Goal: Communication & Community: Answer question/provide support

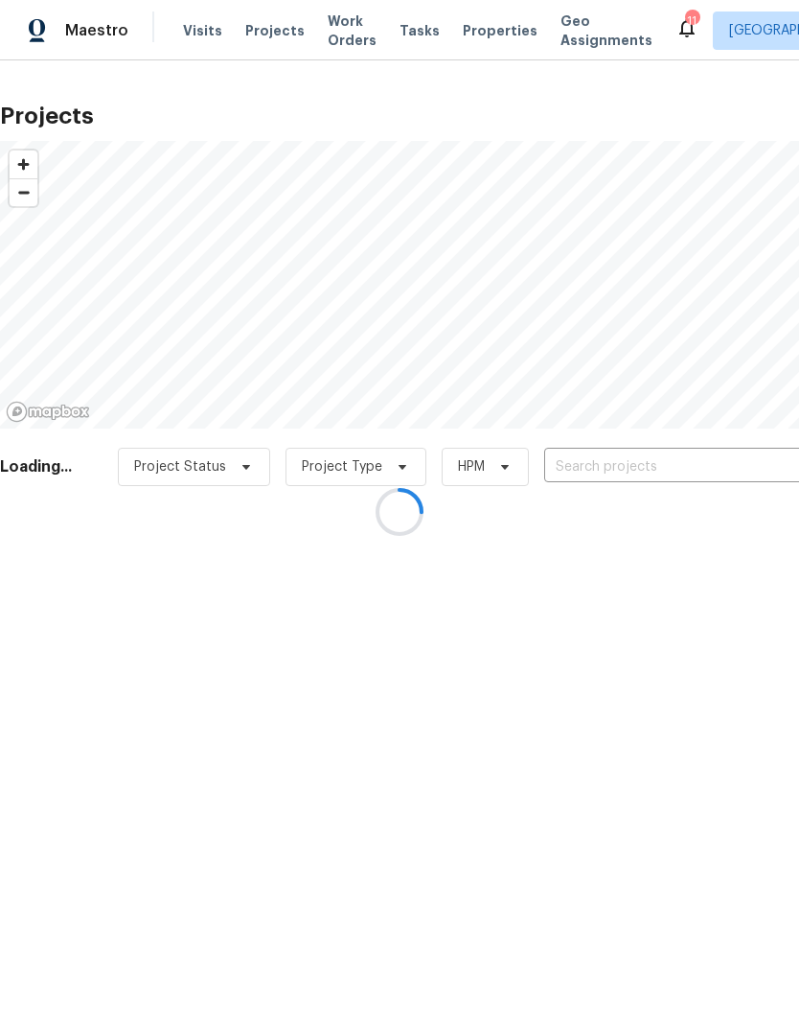
click at [616, 476] on div at bounding box center [399, 511] width 799 height 1023
click at [629, 480] on div at bounding box center [399, 511] width 799 height 1023
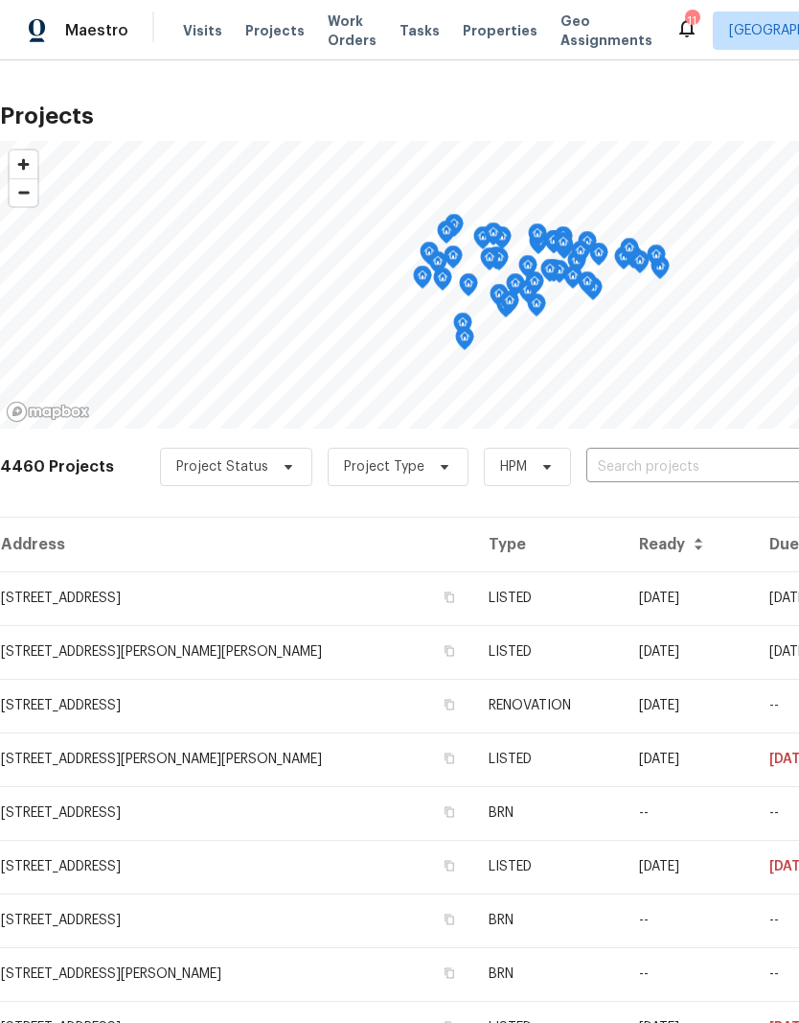
click at [681, 473] on input "text" at bounding box center [696, 467] width 219 height 30
type input "806 lar"
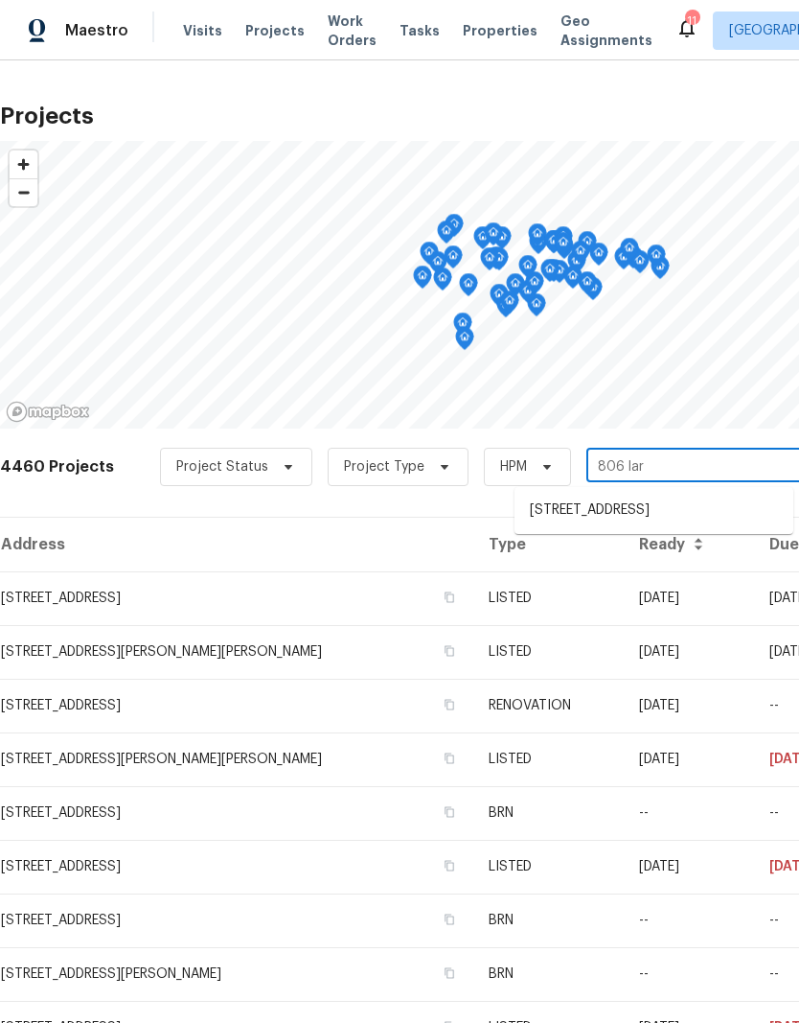
click at [689, 510] on li "[STREET_ADDRESS]" at bounding box center [654, 511] width 279 height 32
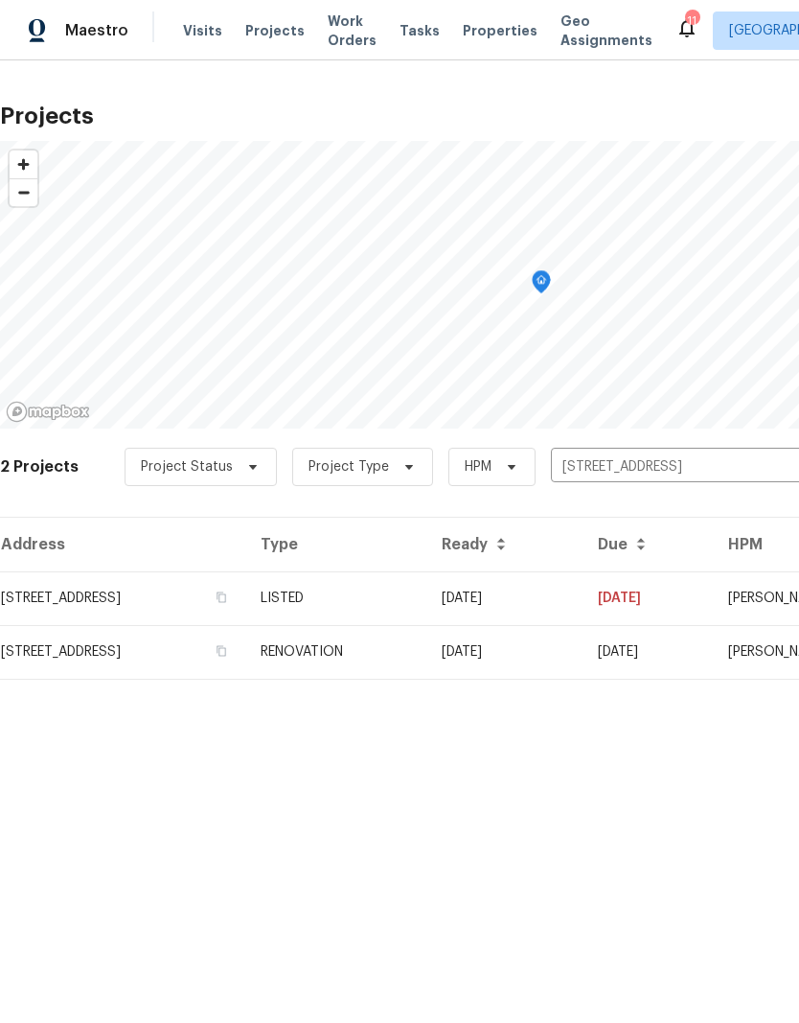
click at [427, 603] on td "LISTED" at bounding box center [335, 598] width 181 height 54
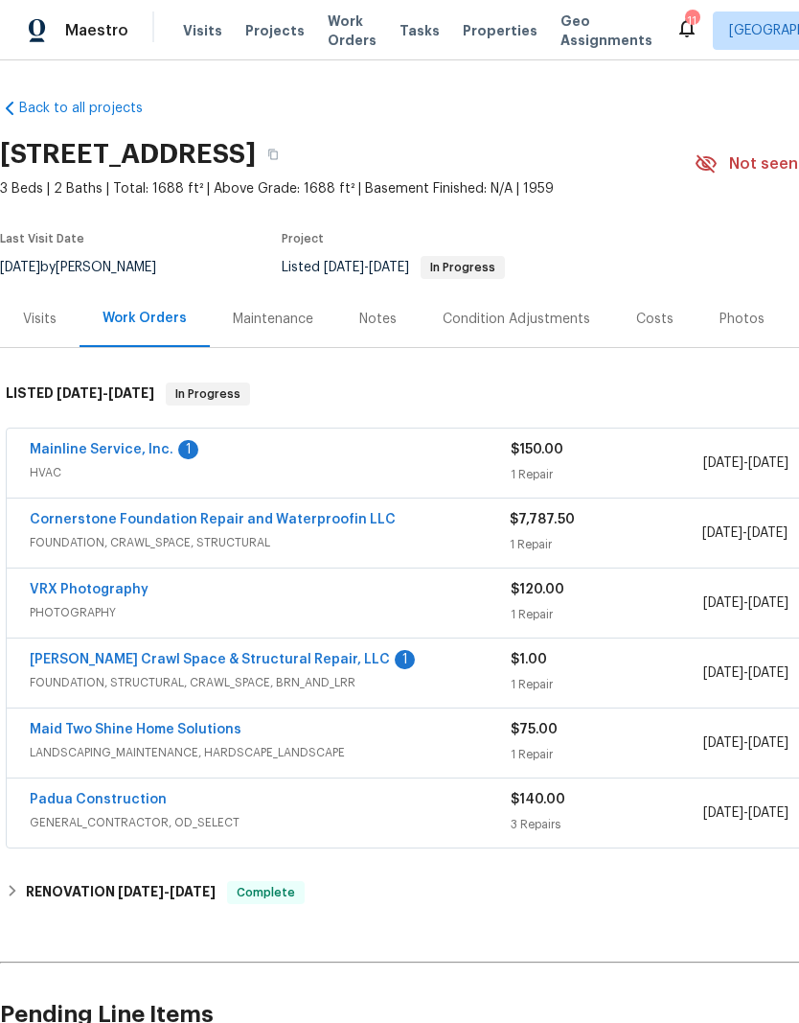
click at [232, 663] on link "[PERSON_NAME] Crawl Space & Structural Repair, LLC" at bounding box center [210, 659] width 360 height 13
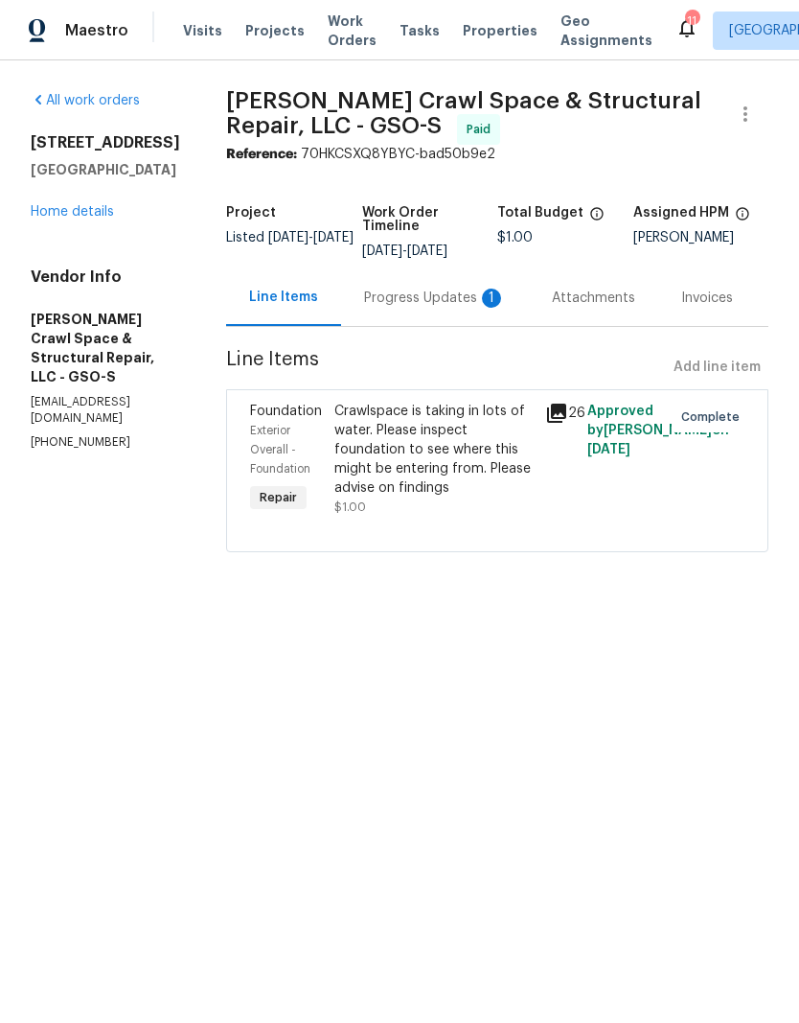
click at [110, 208] on link "Home details" at bounding box center [72, 211] width 83 height 13
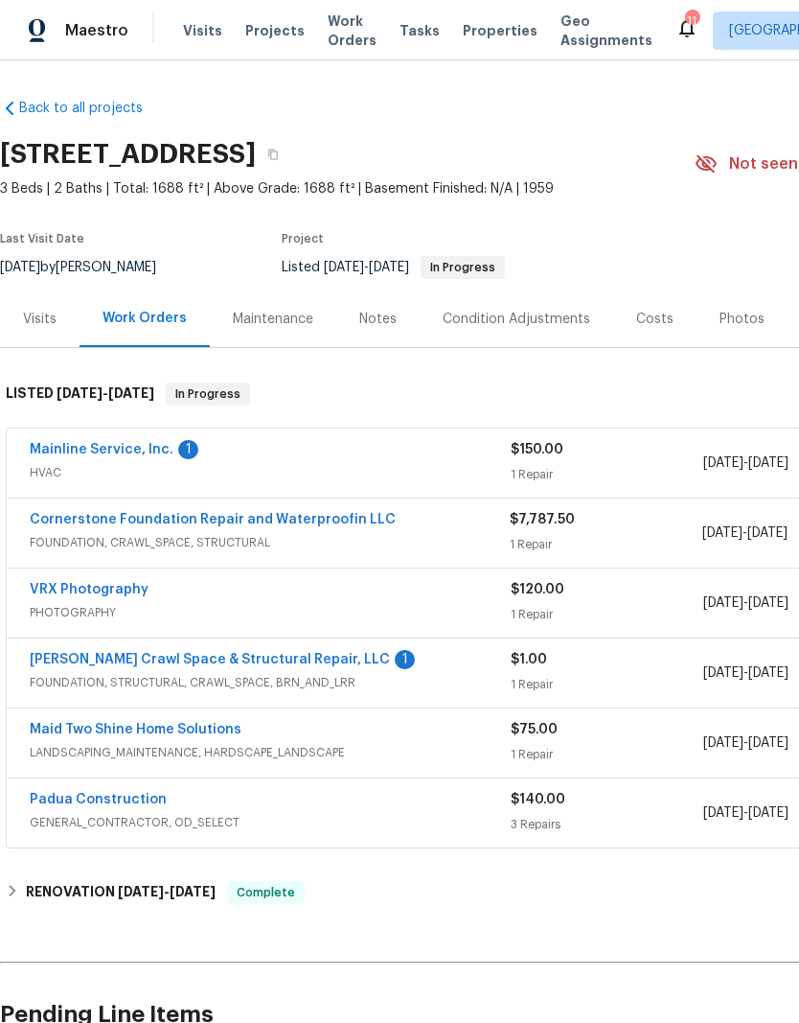
click at [136, 449] on link "Mainline Service, Inc." at bounding box center [102, 449] width 144 height 13
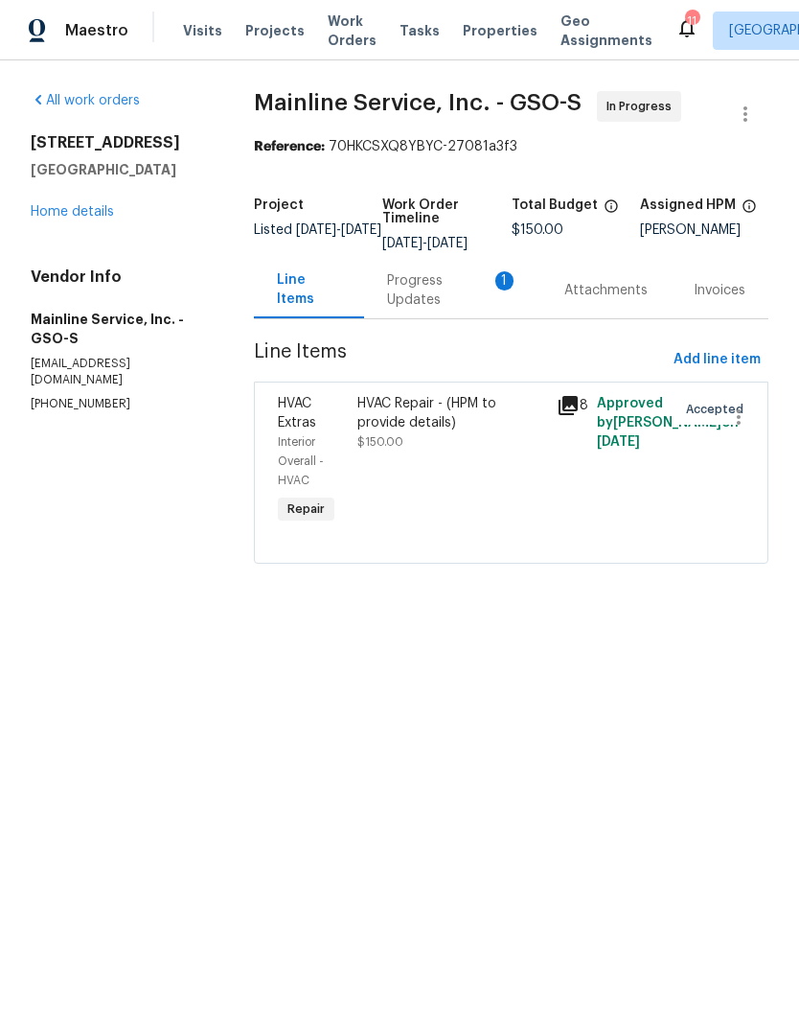
click at [434, 284] on div "Progress Updates 1" at bounding box center [452, 290] width 131 height 38
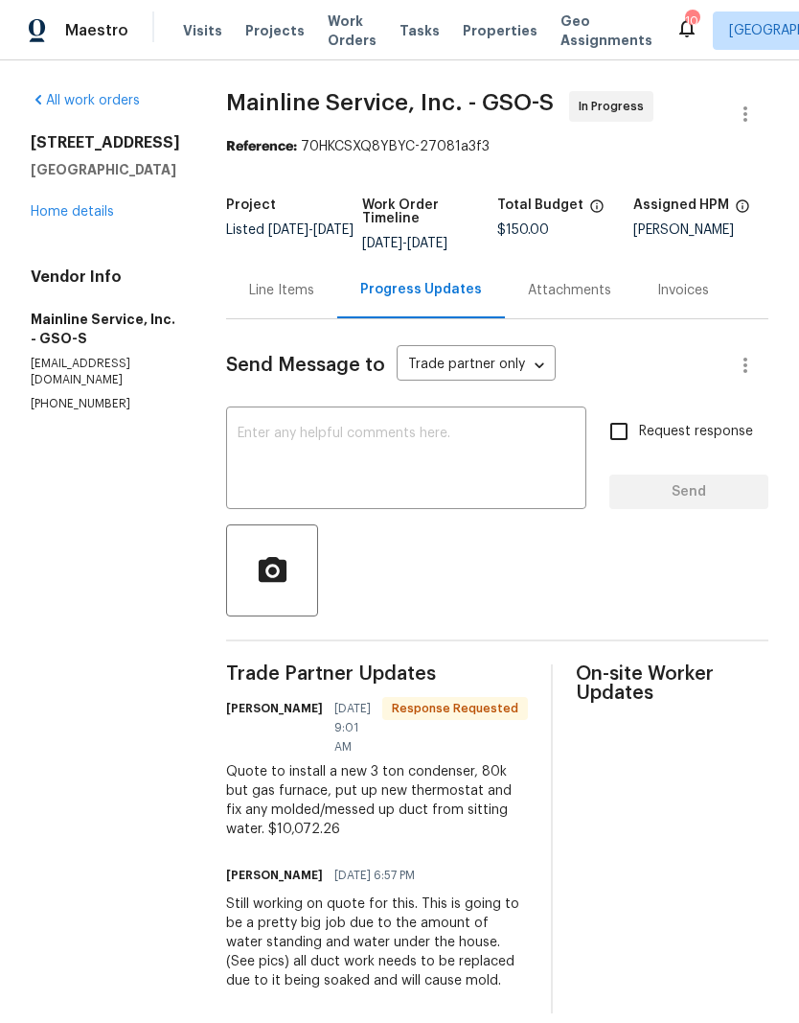
click at [83, 216] on link "Home details" at bounding box center [72, 211] width 83 height 13
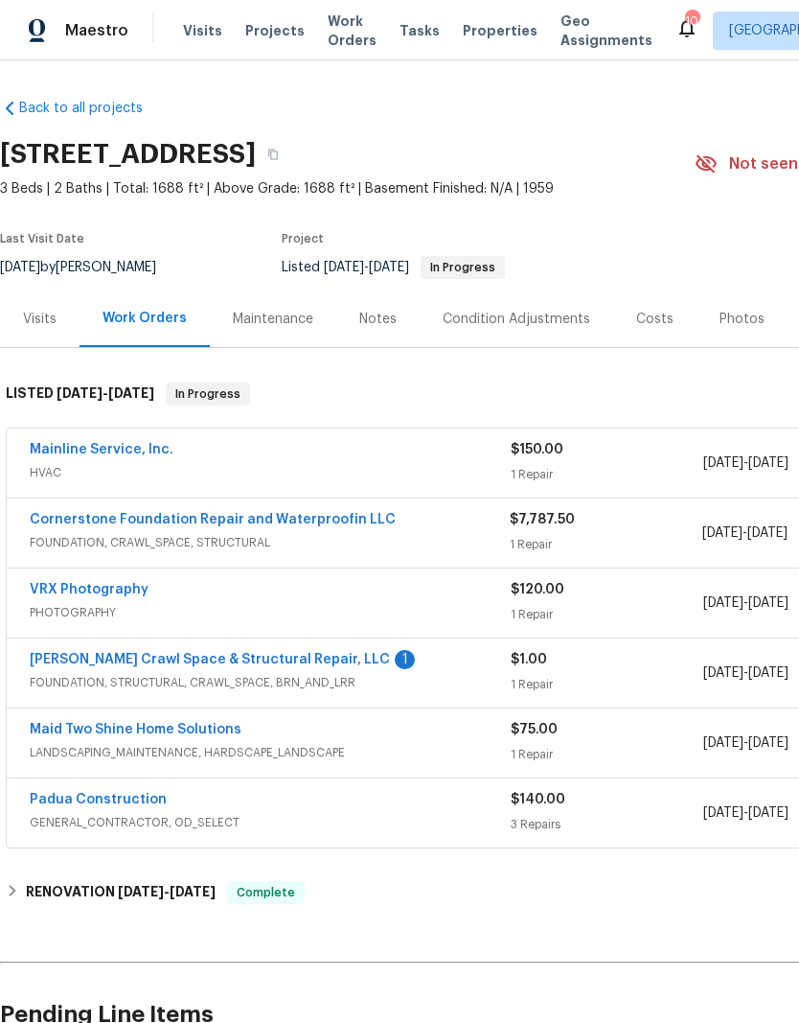
click at [101, 449] on link "Mainline Service, Inc." at bounding box center [102, 449] width 144 height 13
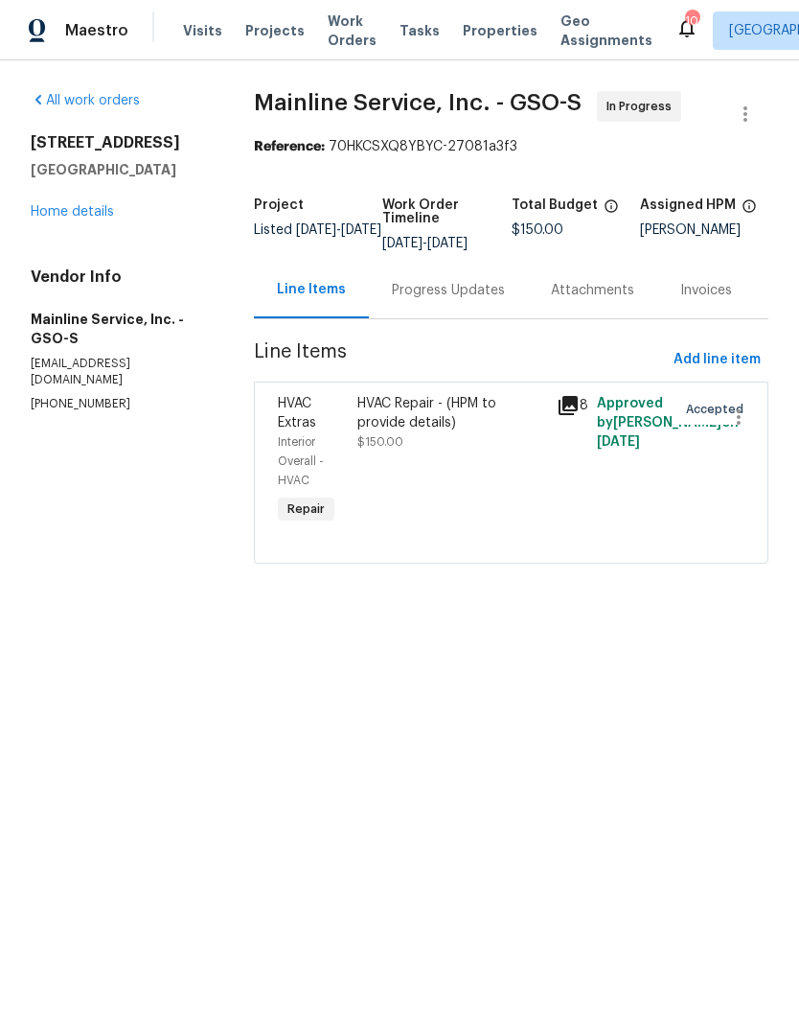
click at [454, 415] on div "HVAC Repair - (HPM to provide details)" at bounding box center [451, 413] width 188 height 38
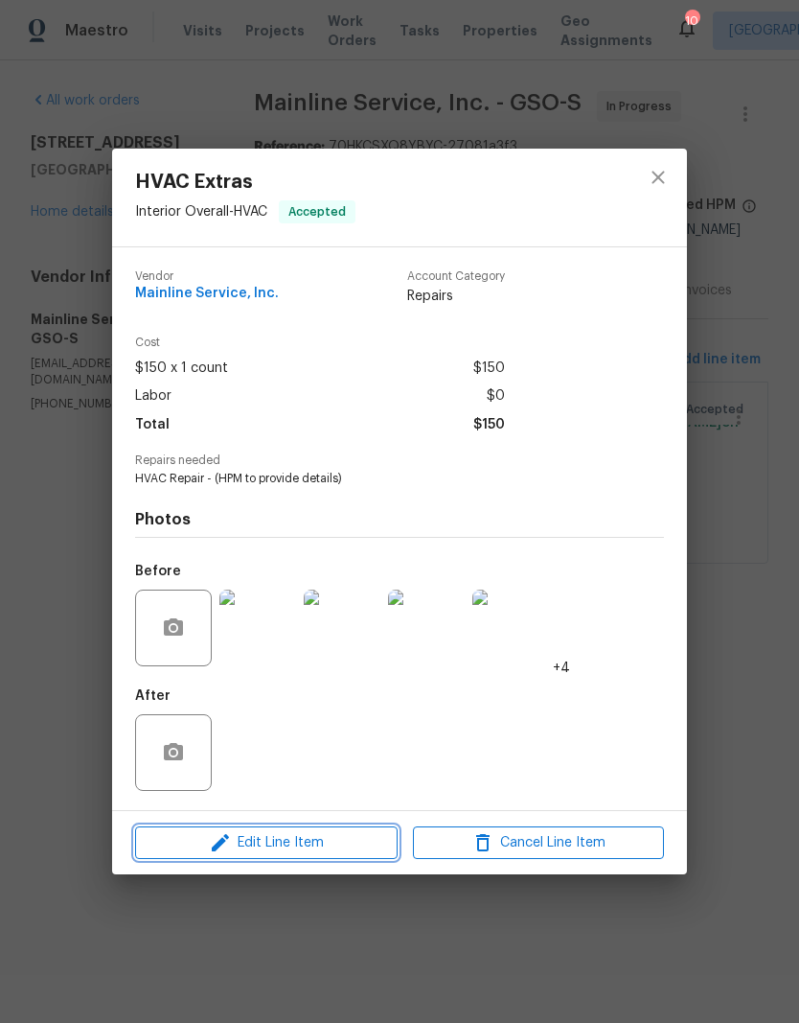
click at [326, 839] on span "Edit Line Item" at bounding box center [266, 843] width 251 height 24
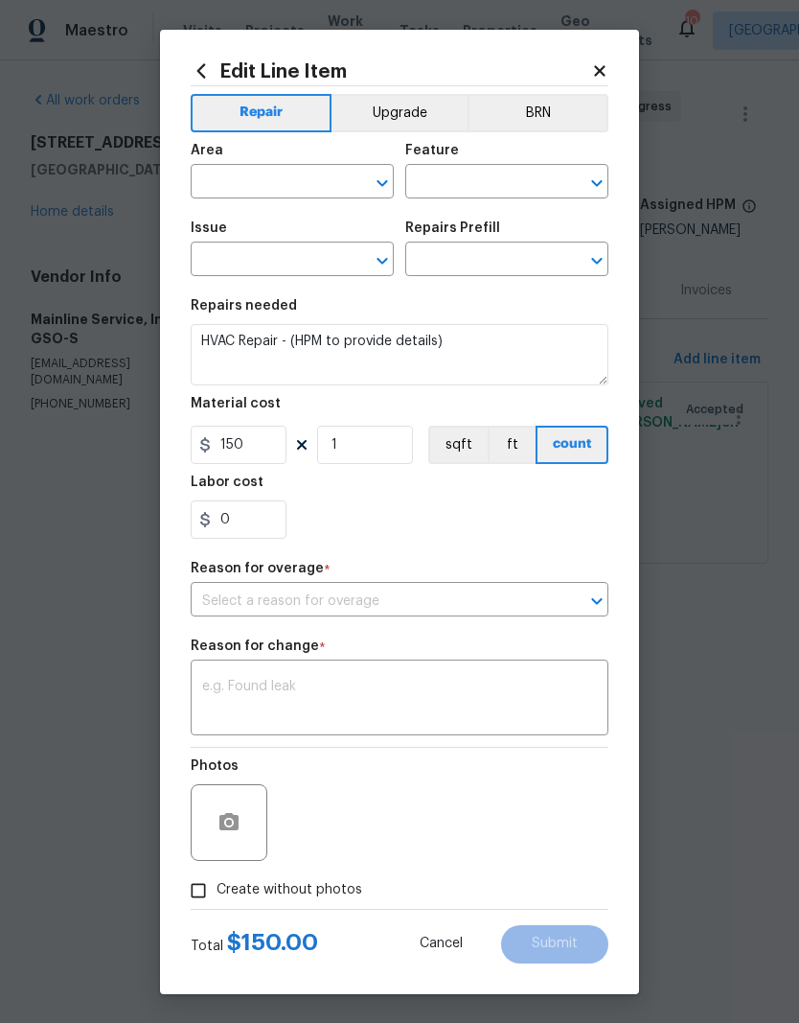
type input "Interior Overall"
type input "HVAC"
type input "HVAC Extras"
type input "HVAC Repair $1.00"
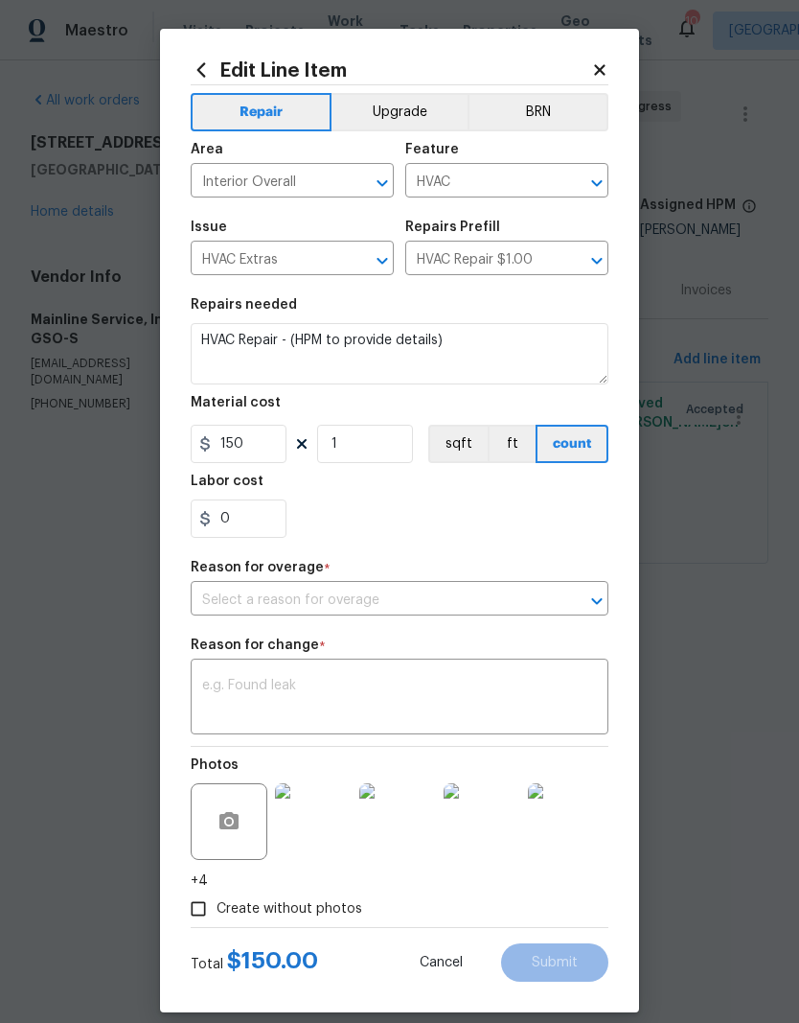
click at [581, 603] on icon "Clear" at bounding box center [572, 600] width 19 height 19
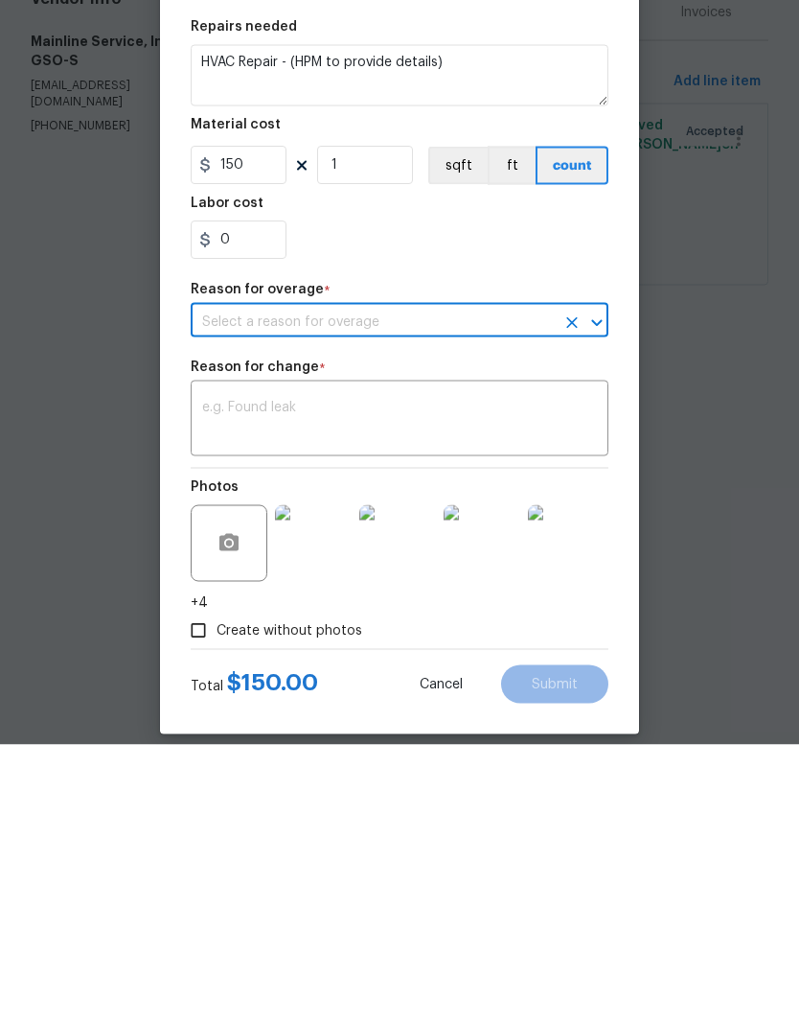
click at [597, 589] on icon "Open" at bounding box center [597, 600] width 23 height 23
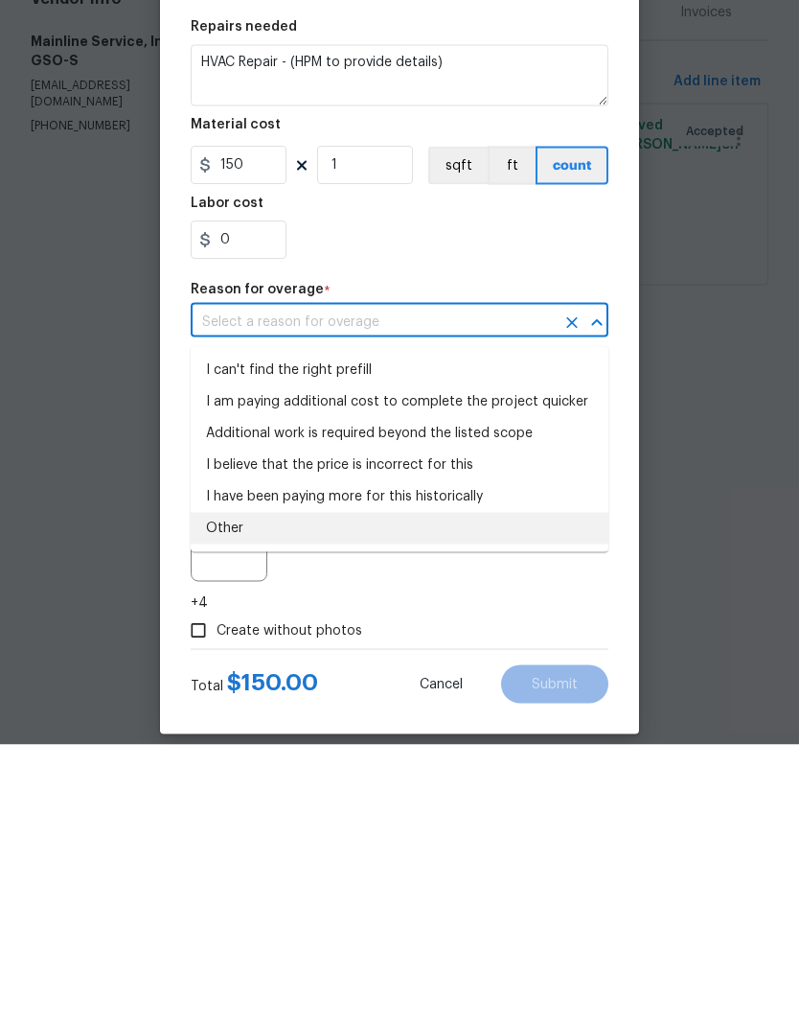
click at [302, 791] on li "Other" at bounding box center [400, 807] width 418 height 32
type input "Other"
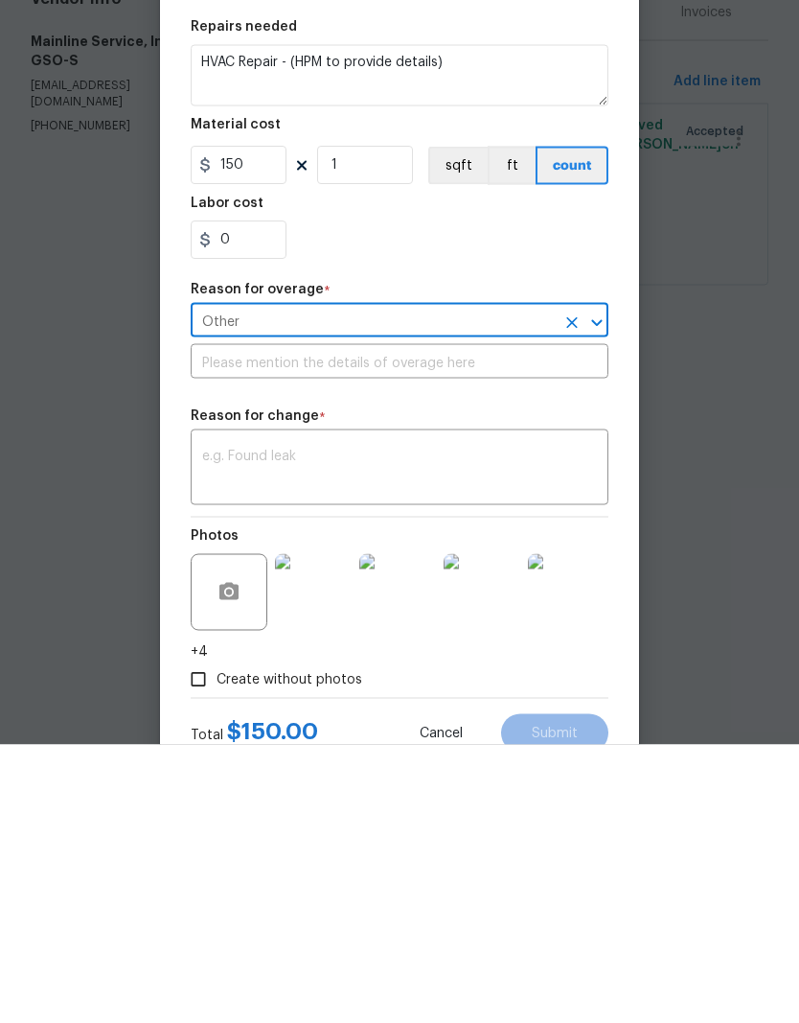
click at [290, 627] on input "text" at bounding box center [400, 642] width 418 height 30
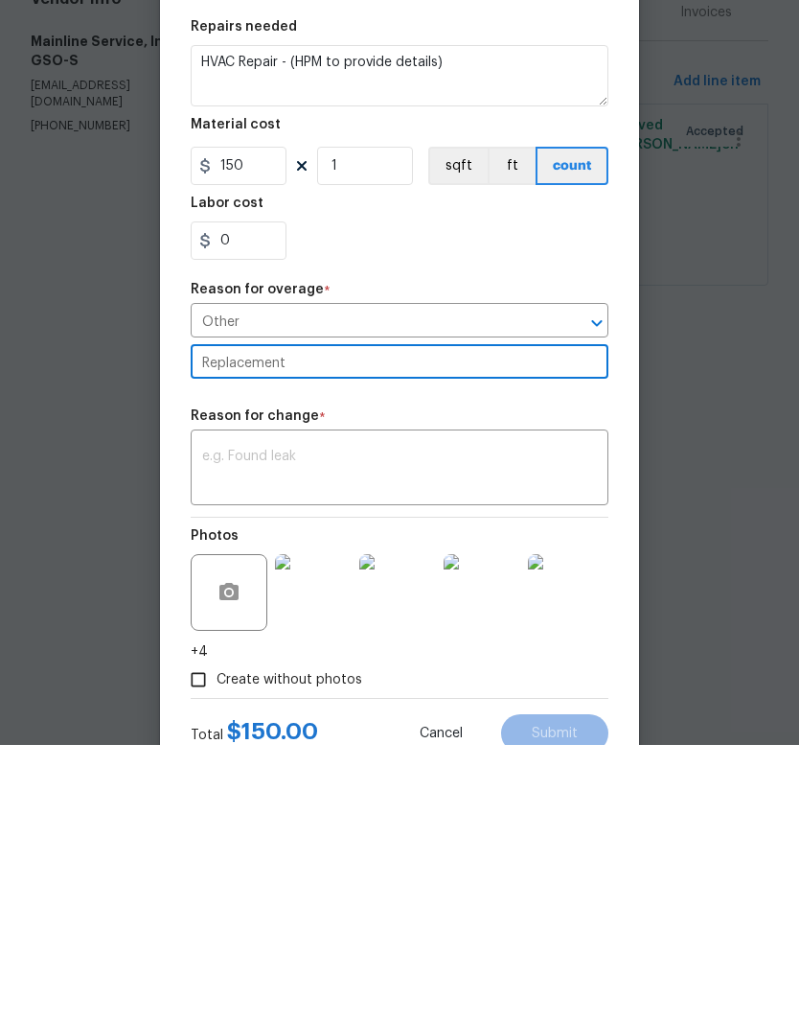
type input "Replacement"
click at [486, 712] on div "x ​" at bounding box center [400, 747] width 418 height 71
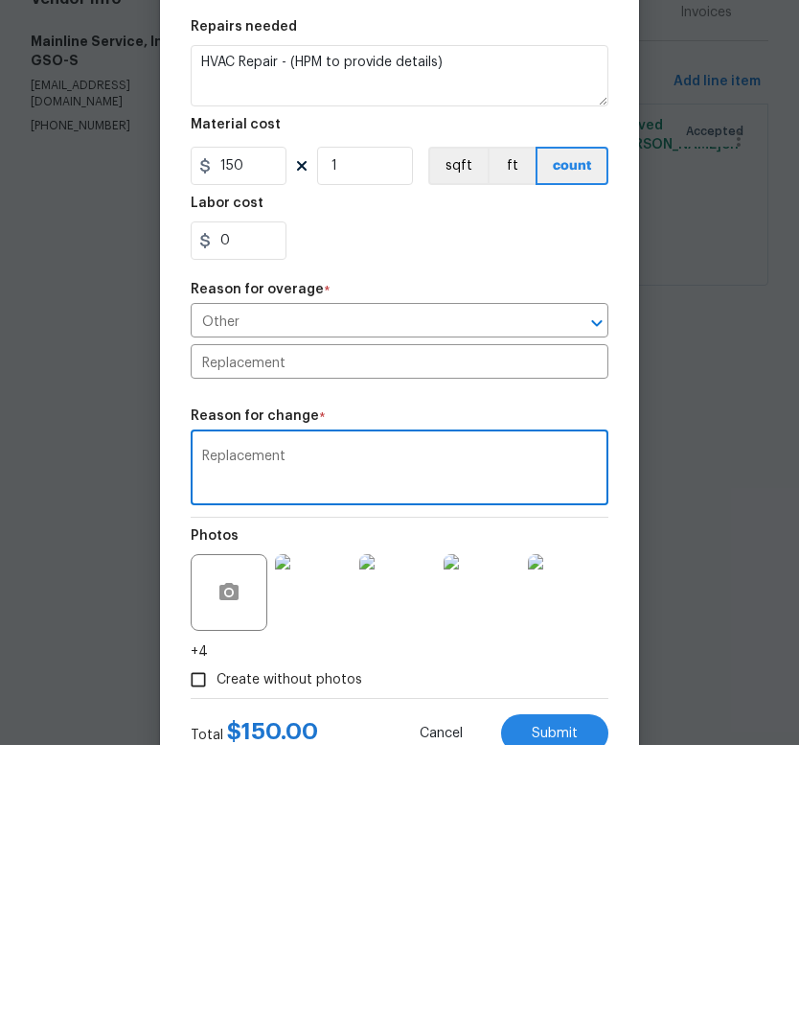
type textarea "Replacement"
click at [481, 406] on div "Repair Upgrade BRN Area Interior Overall ​ Feature HVAC ​ Issue HVAC Extras ​ R…" at bounding box center [400, 530] width 418 height 890
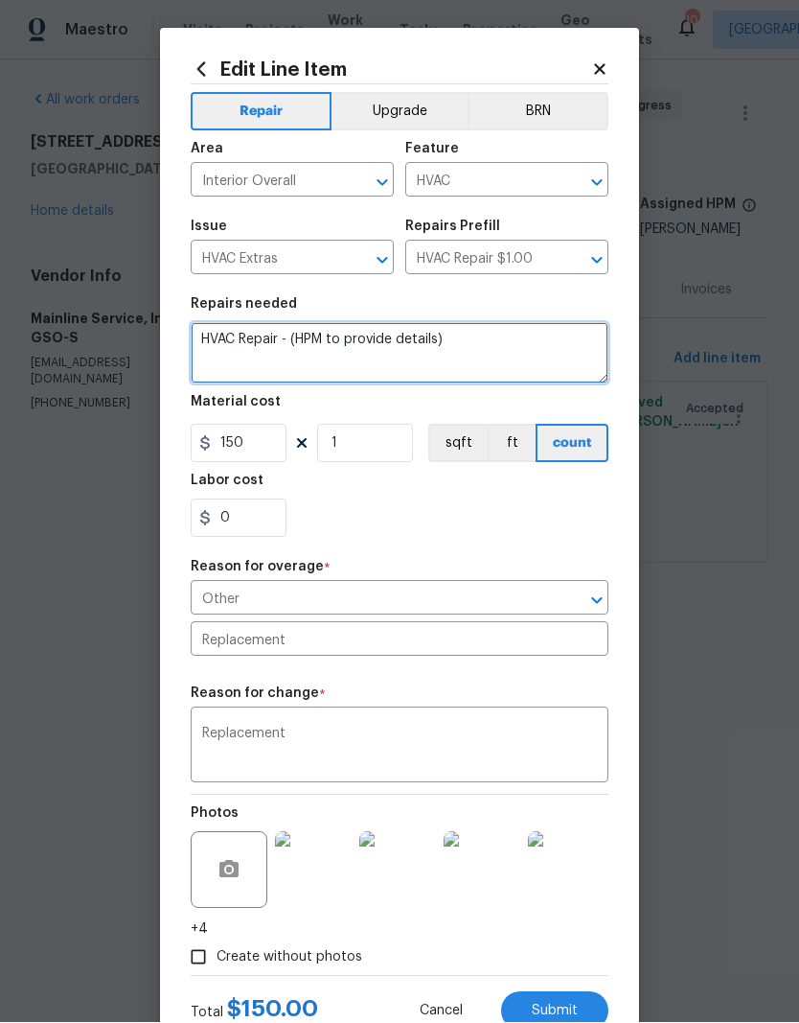
click at [498, 334] on textarea "HVAC Repair - (HPM to provide details)" at bounding box center [400, 353] width 418 height 61
click at [463, 350] on textarea "HVAC Repair - (HPM to provide details)" at bounding box center [400, 353] width 418 height 61
type textarea "HVAC"
type textarea "Replace unit"
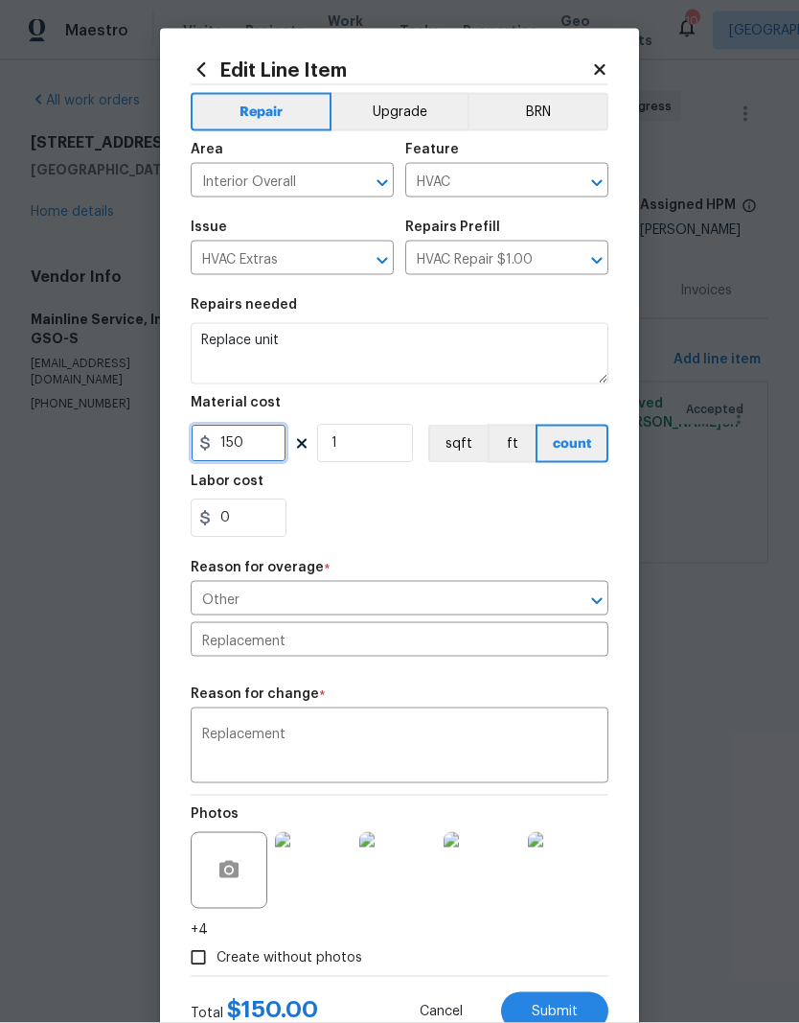
click at [275, 445] on input "150" at bounding box center [239, 444] width 96 height 38
type input "10072.26"
click at [551, 517] on div "0" at bounding box center [400, 518] width 418 height 38
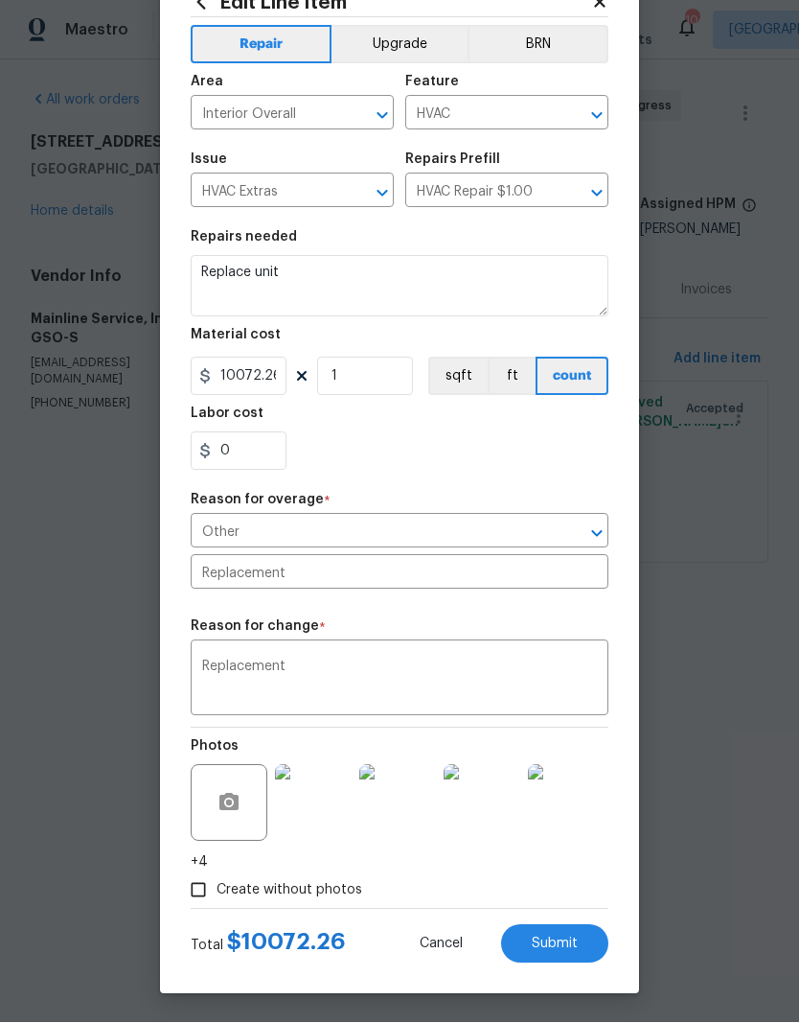
scroll to position [75, 0]
click at [590, 959] on button "Submit" at bounding box center [554, 944] width 107 height 38
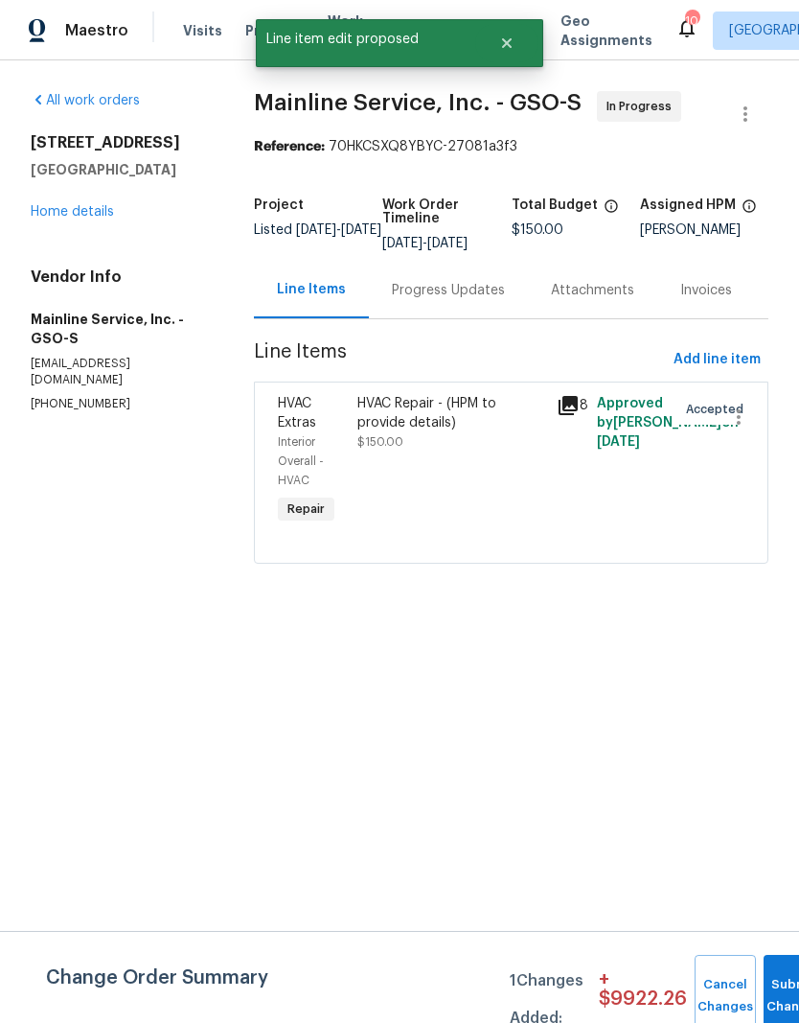
scroll to position [0, 0]
click at [773, 975] on button "Submit Changes" at bounding box center [794, 996] width 61 height 82
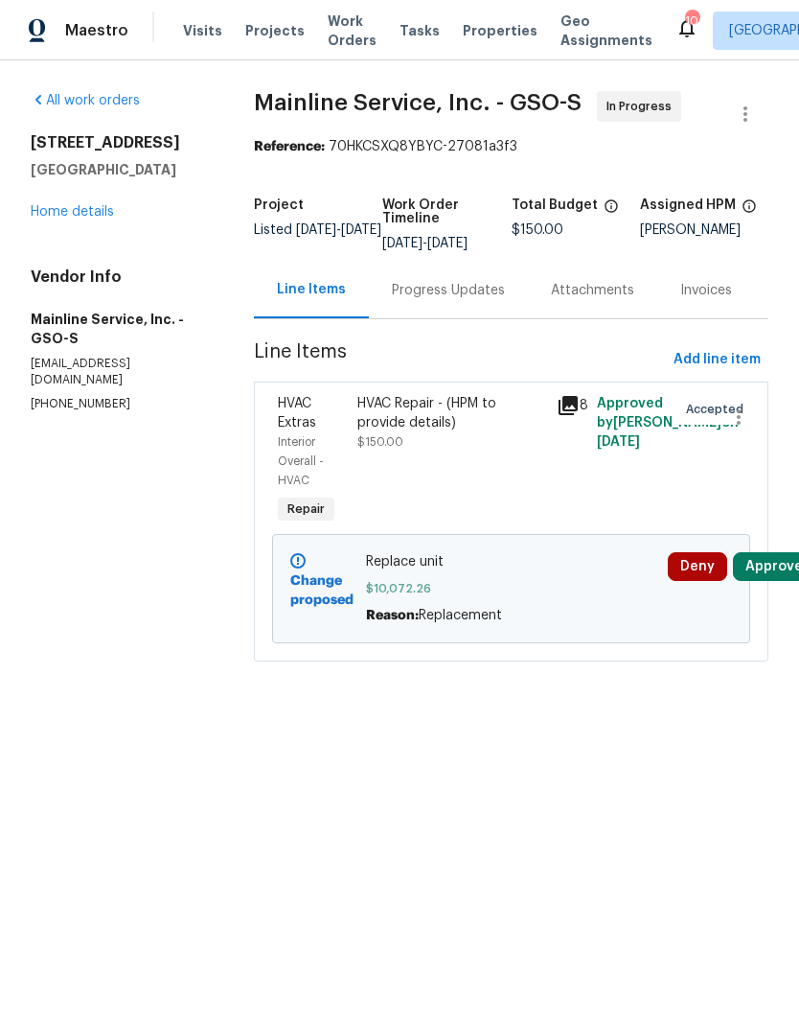
scroll to position [0, 12]
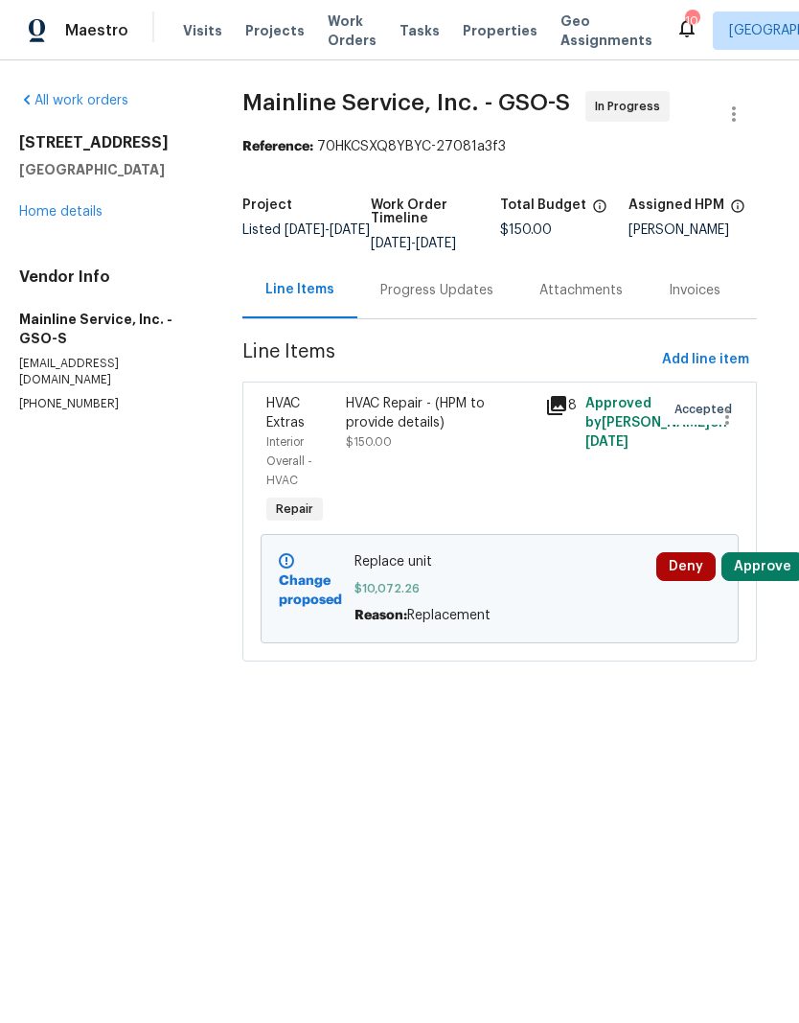
click at [58, 215] on link "Home details" at bounding box center [60, 211] width 83 height 13
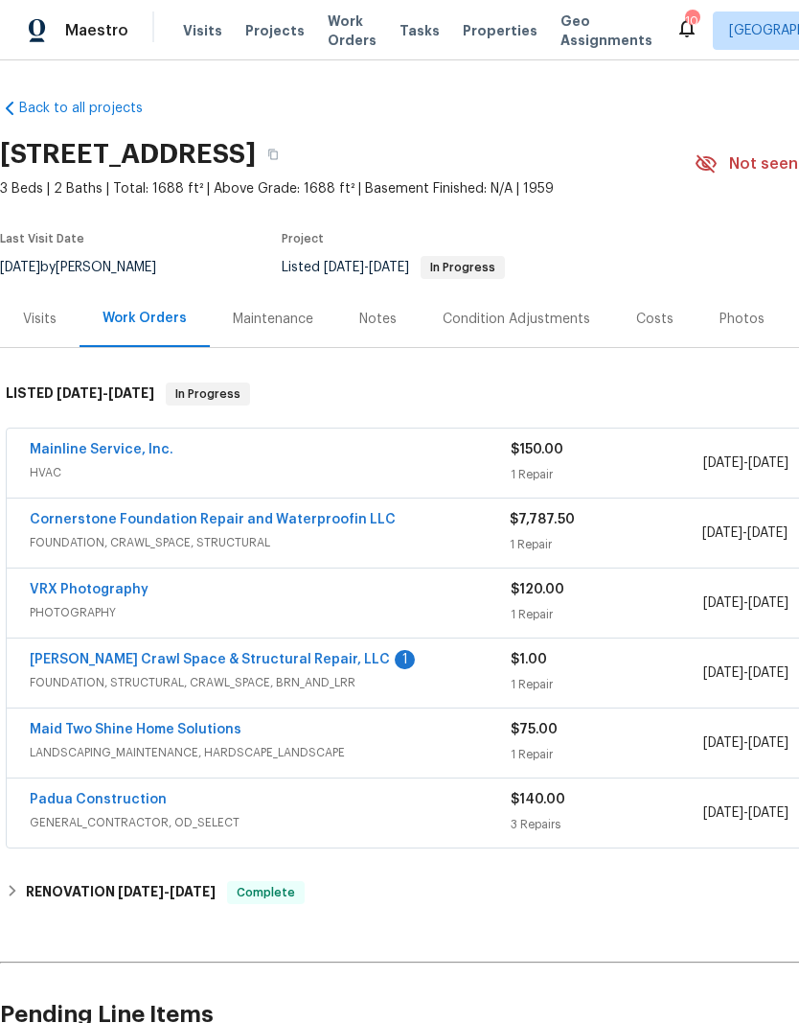
click at [112, 524] on link "Cornerstone Foundation Repair and Waterproofin LLC" at bounding box center [213, 519] width 366 height 13
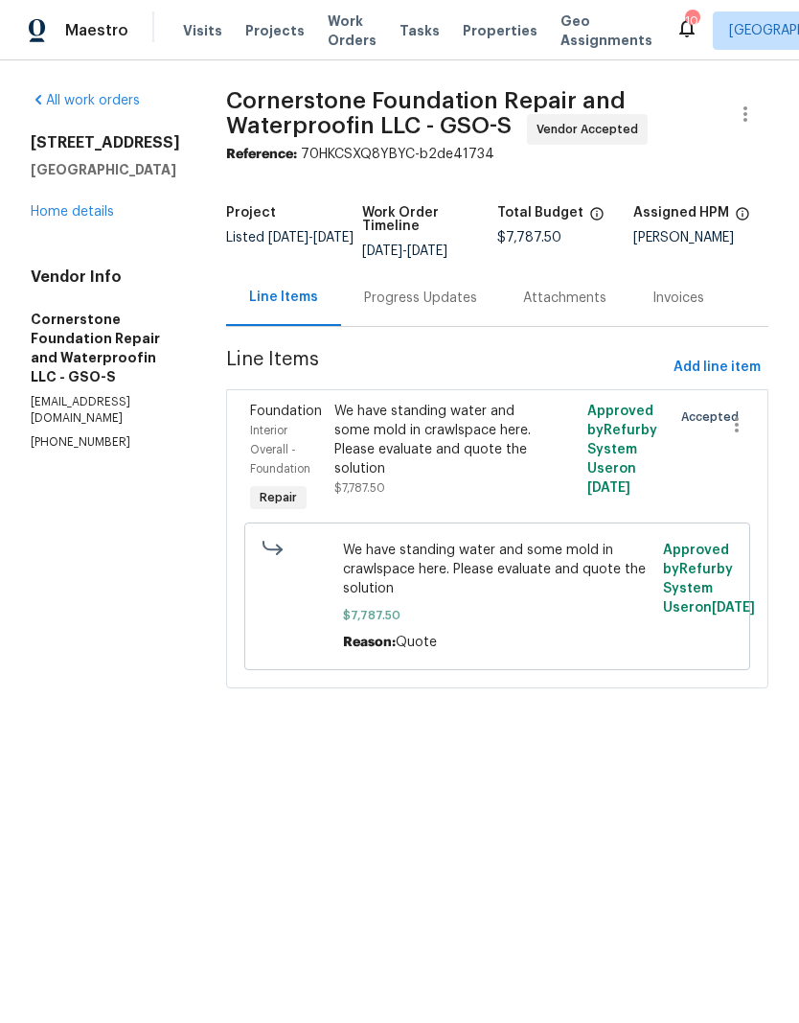
click at [406, 306] on div "Progress Updates" at bounding box center [420, 297] width 113 height 19
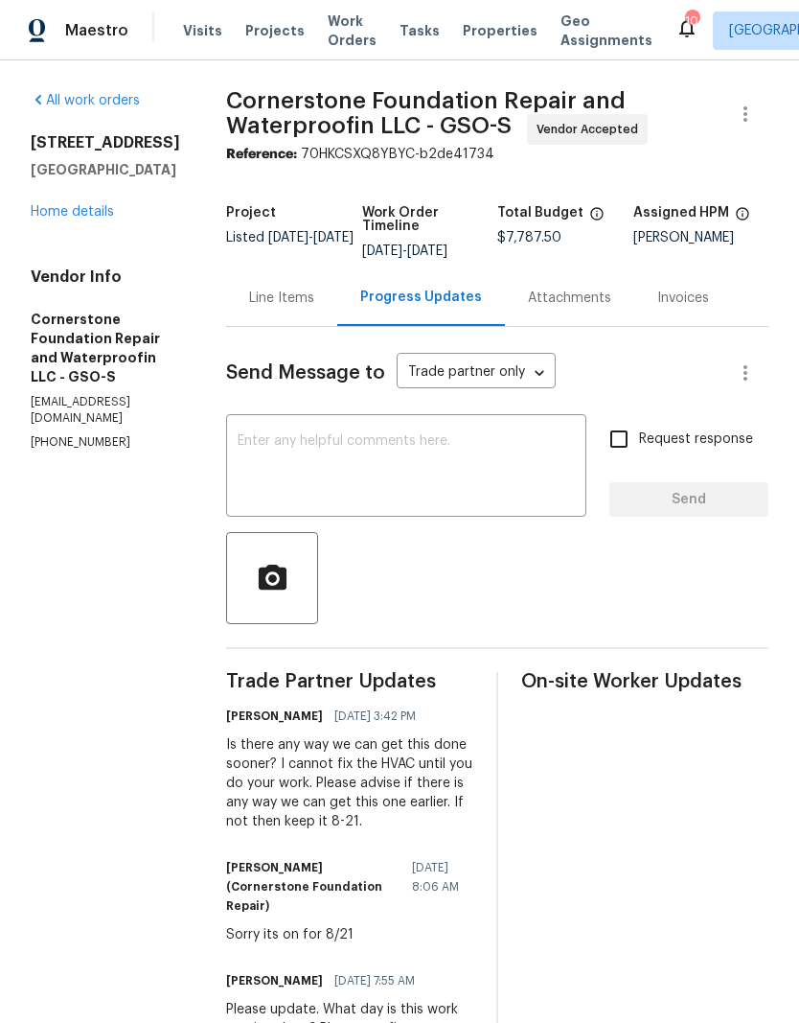
click at [276, 442] on textarea at bounding box center [406, 467] width 337 height 67
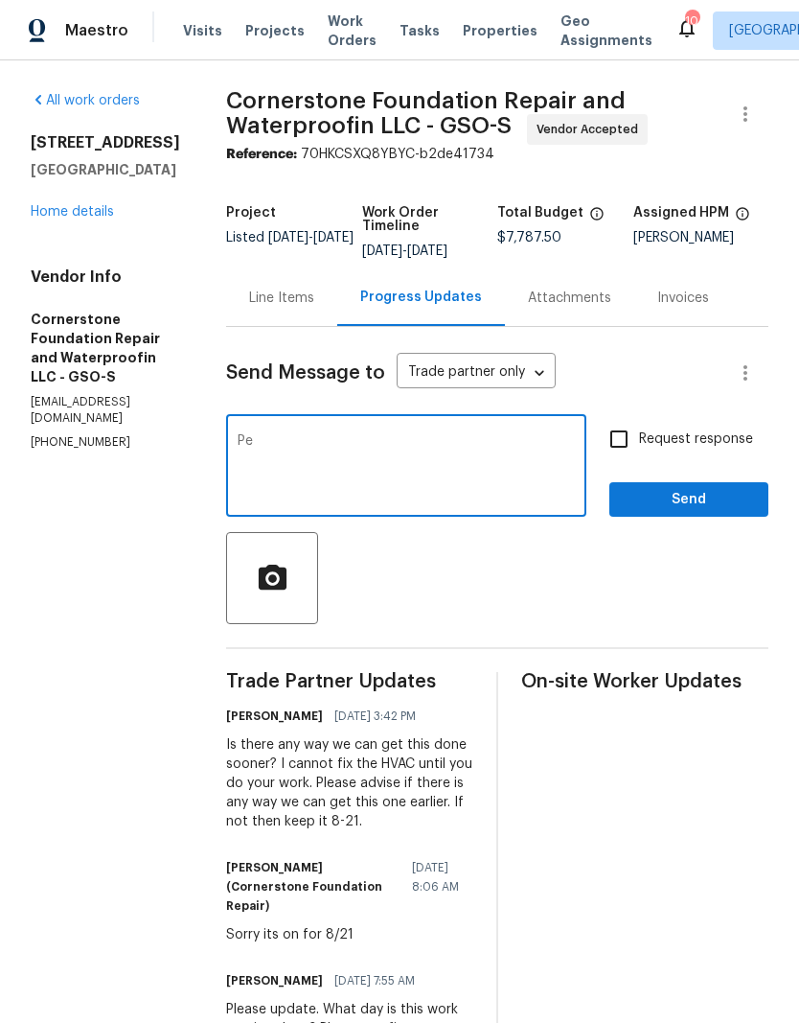
type textarea "P"
type textarea "Ok here light on 8-21. Can you advise on how many days this will take?"
click at [626, 430] on input "Request response" at bounding box center [619, 439] width 40 height 40
checkbox input "true"
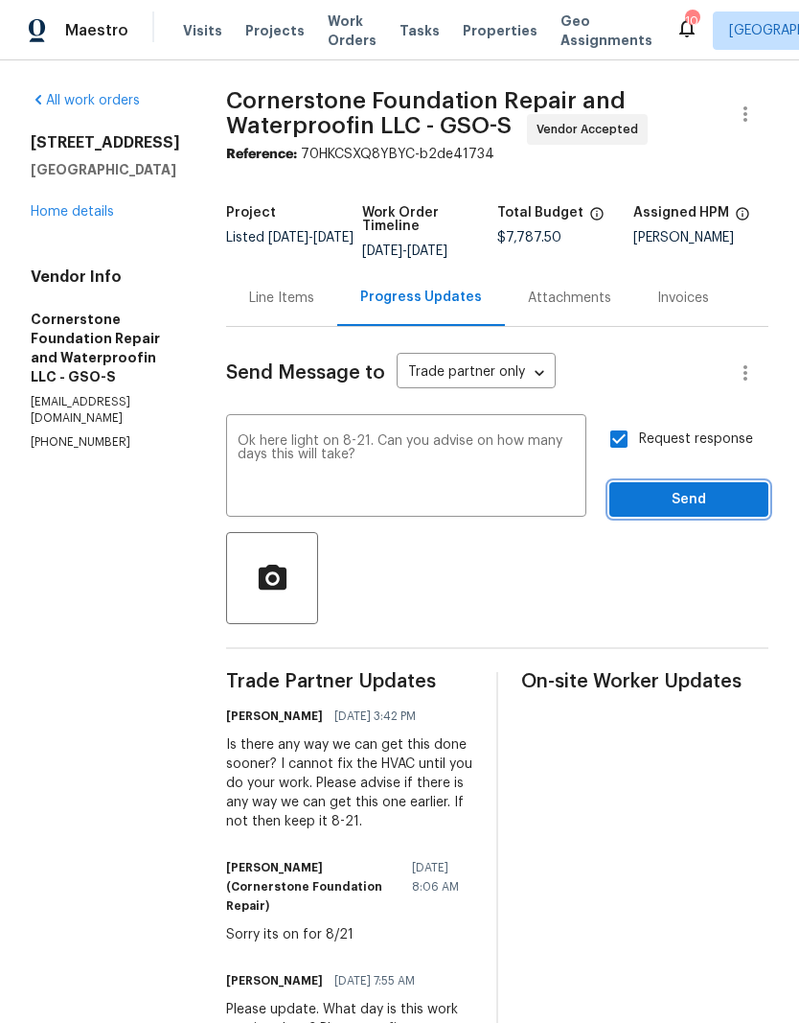
click at [666, 508] on span "Send" at bounding box center [689, 500] width 128 height 24
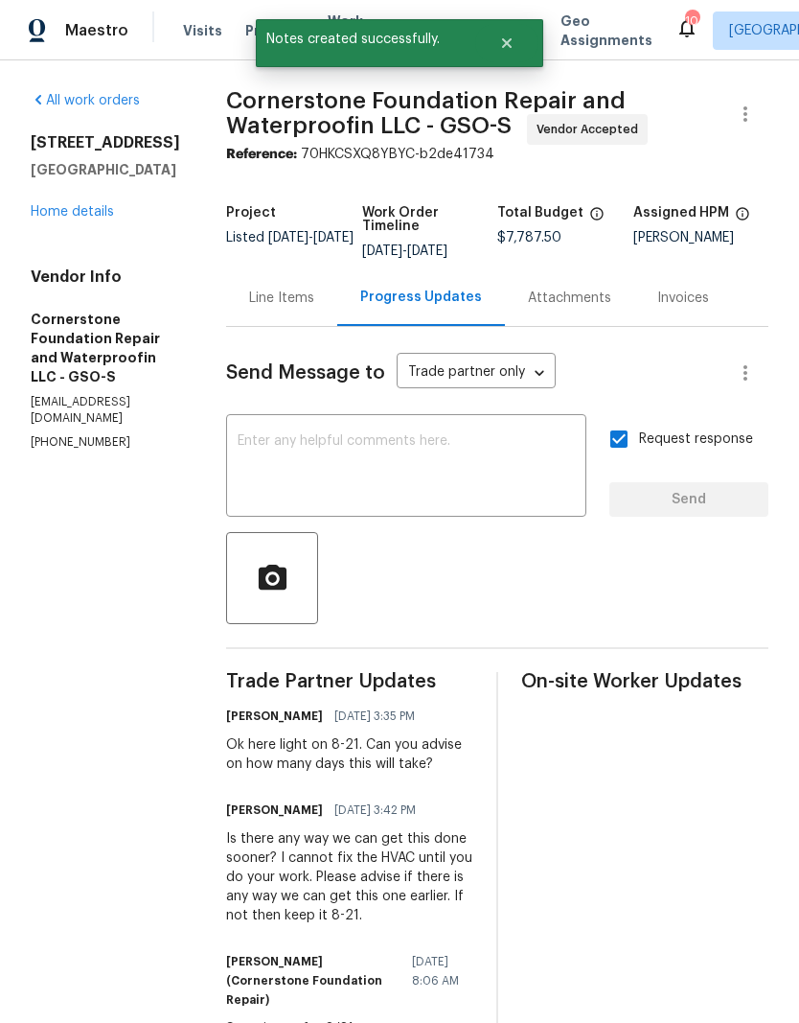
click at [91, 219] on link "Home details" at bounding box center [72, 211] width 83 height 13
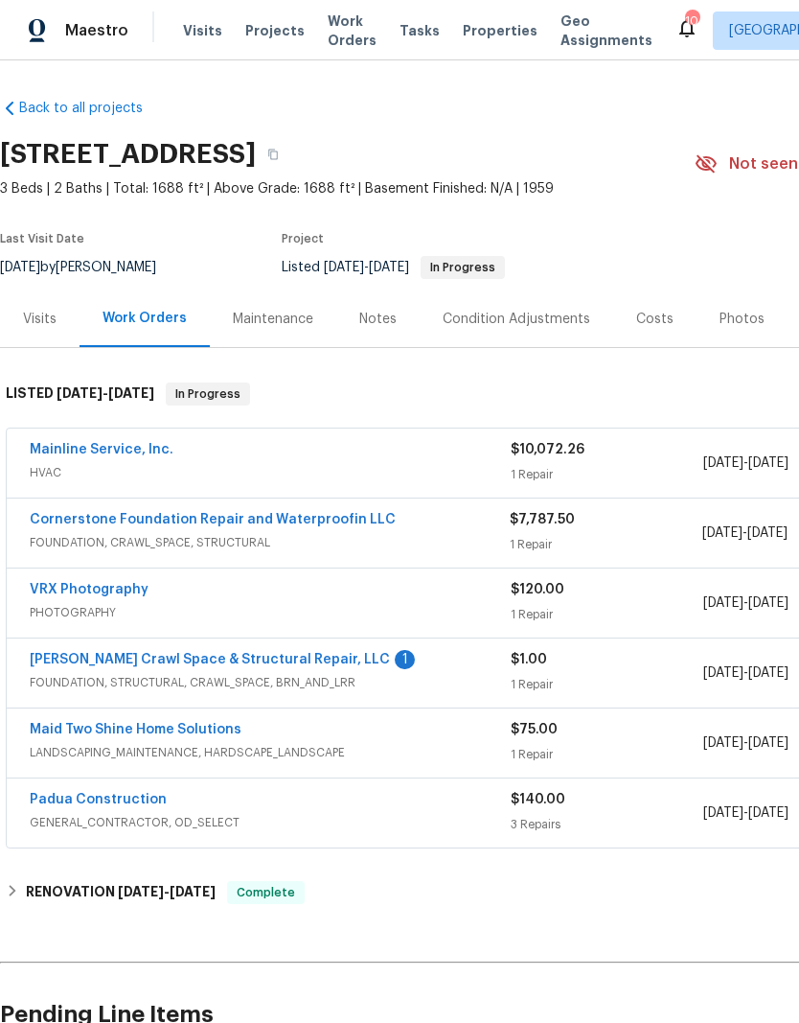
click at [139, 445] on link "Mainline Service, Inc." at bounding box center [102, 449] width 144 height 13
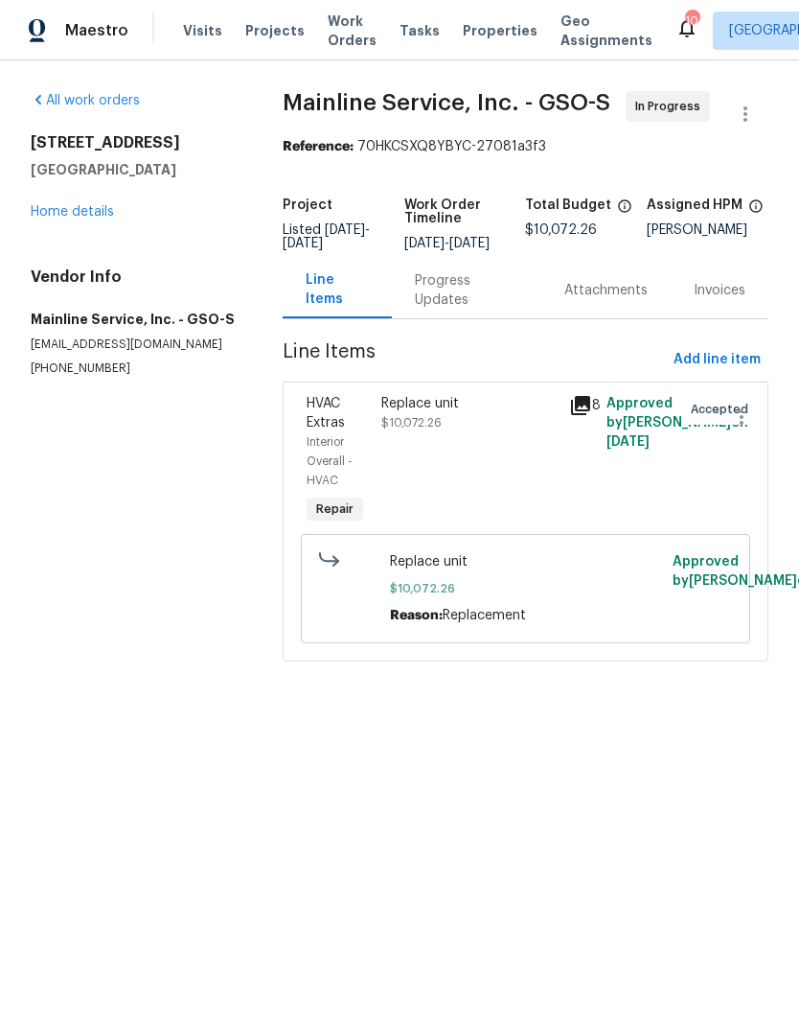
click at [441, 296] on div "Progress Updates" at bounding box center [467, 290] width 104 height 38
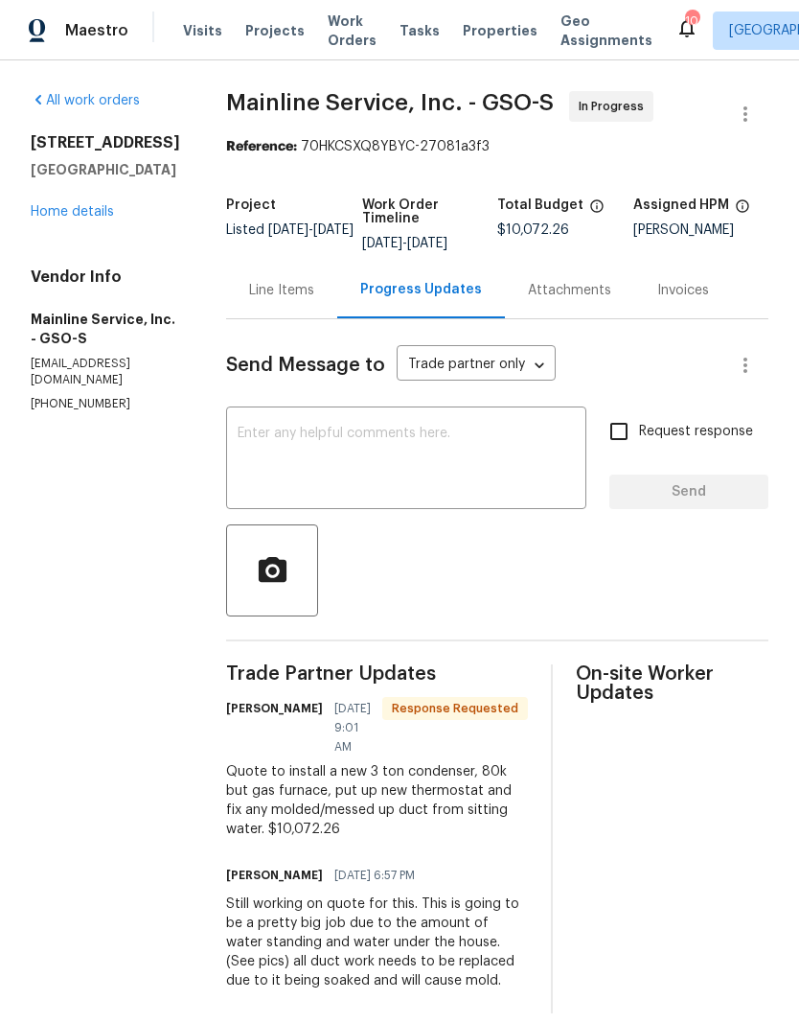
click at [311, 438] on textarea at bounding box center [406, 460] width 337 height 67
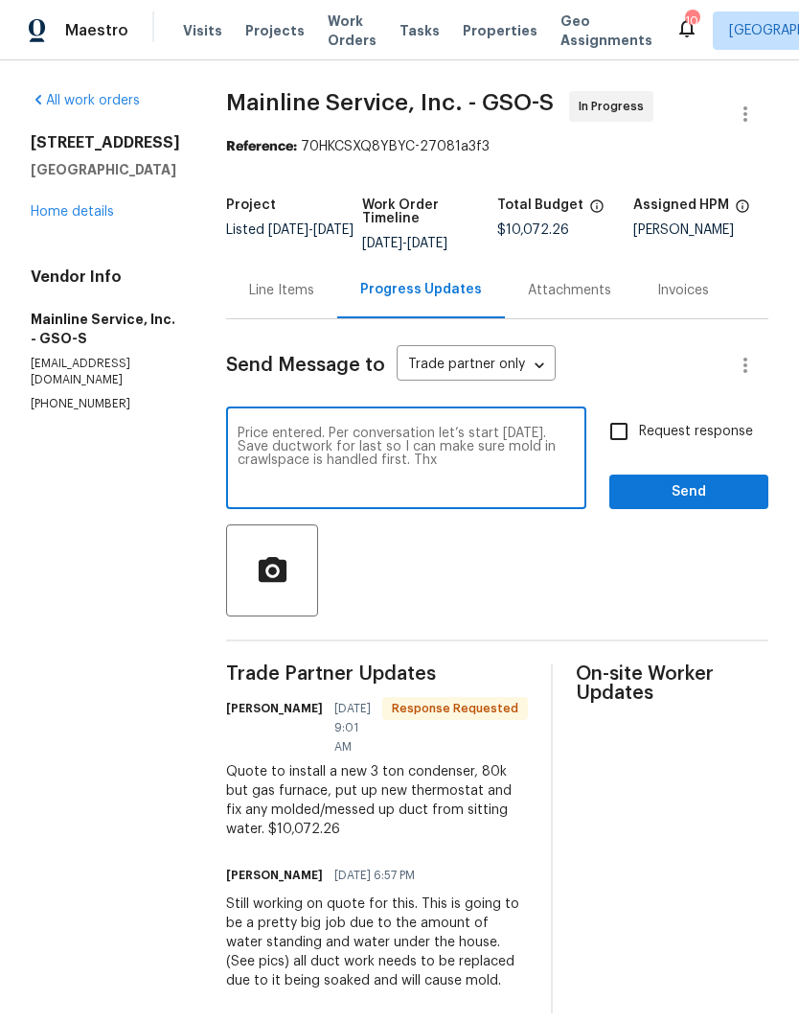
type textarea "Price entered. Per conversation let’s start [DATE]. Save ductwork for last so I…"
click at [687, 486] on span "Send" at bounding box center [689, 492] width 128 height 24
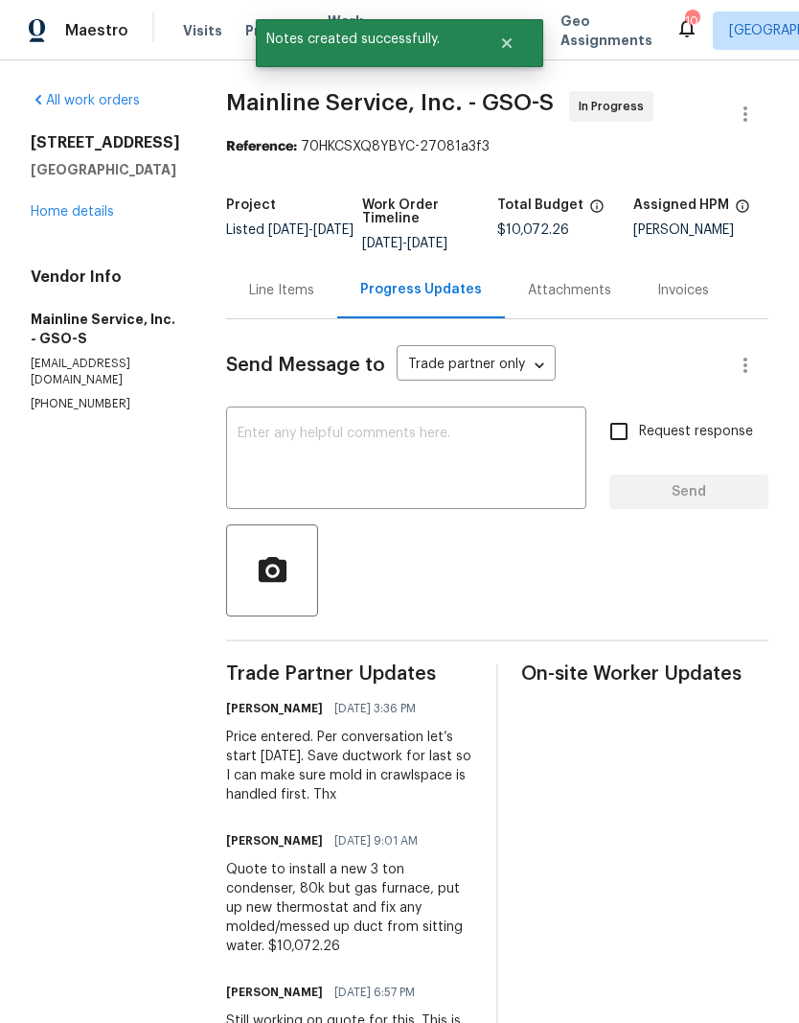
click at [94, 209] on link "Home details" at bounding box center [72, 211] width 83 height 13
